Goal: Task Accomplishment & Management: Manage account settings

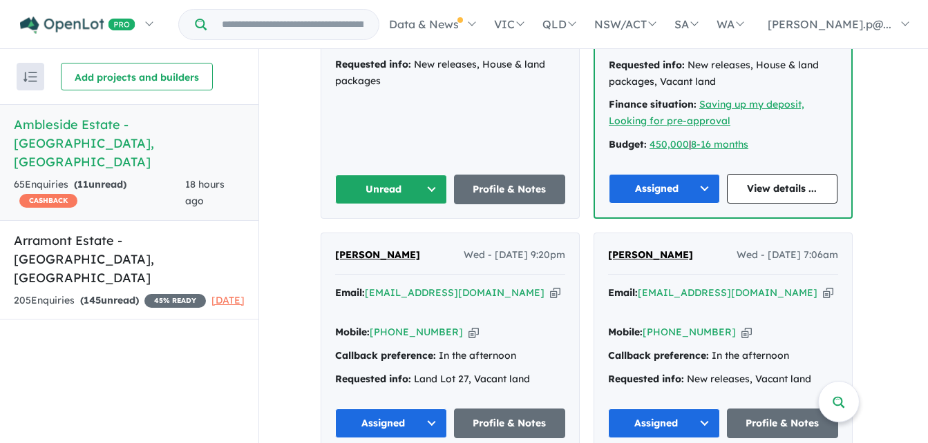
scroll to position [1865, 0]
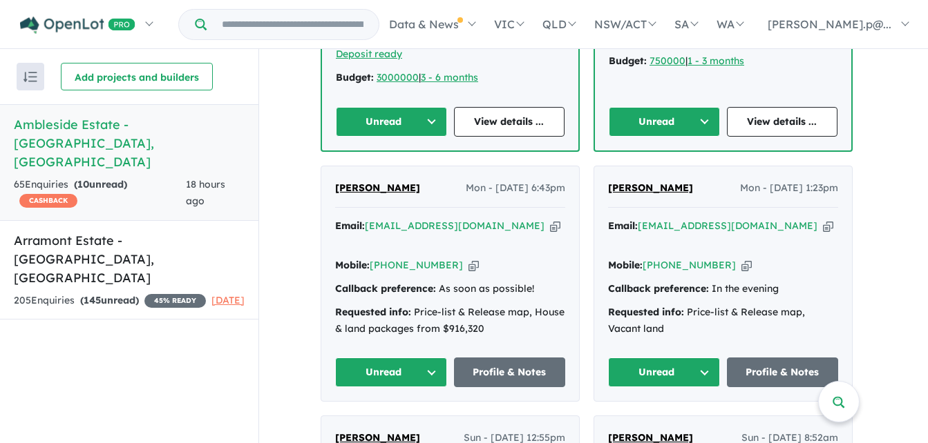
scroll to position [898, 0]
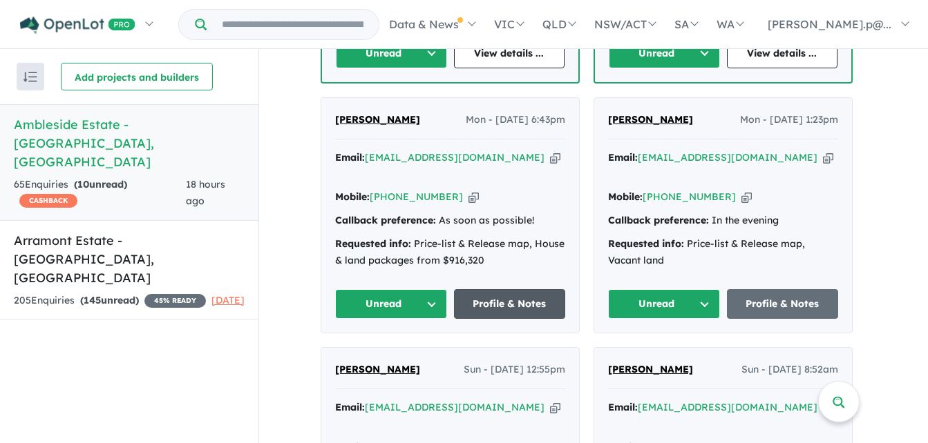
click at [511, 289] on link "Profile & Notes" at bounding box center [510, 304] width 112 height 30
click at [437, 289] on button "Unread" at bounding box center [391, 304] width 112 height 30
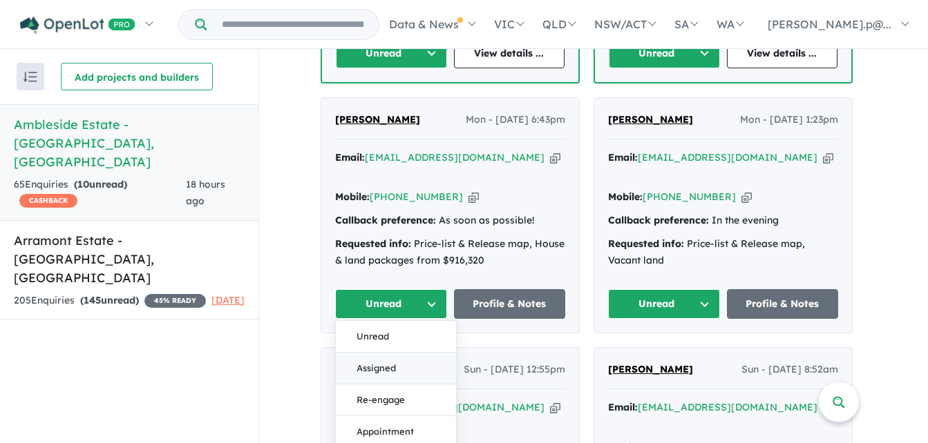
click at [375, 353] on button "Assigned" at bounding box center [396, 369] width 120 height 32
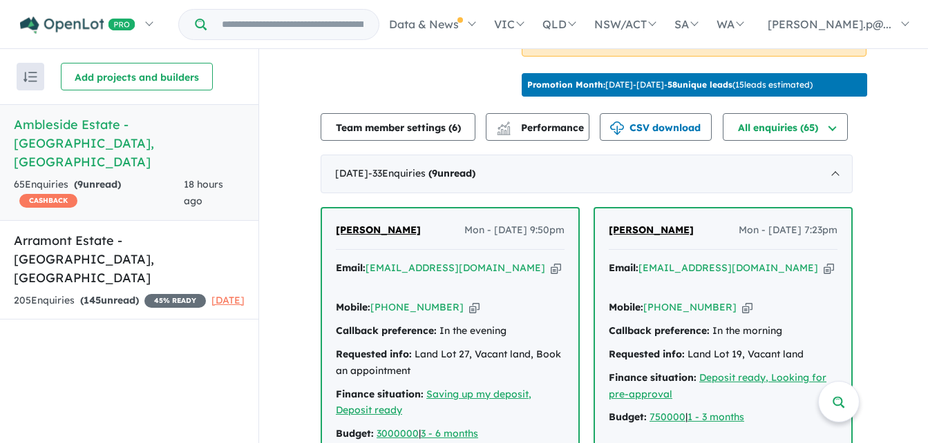
scroll to position [345, 0]
